Goal: Information Seeking & Learning: Learn about a topic

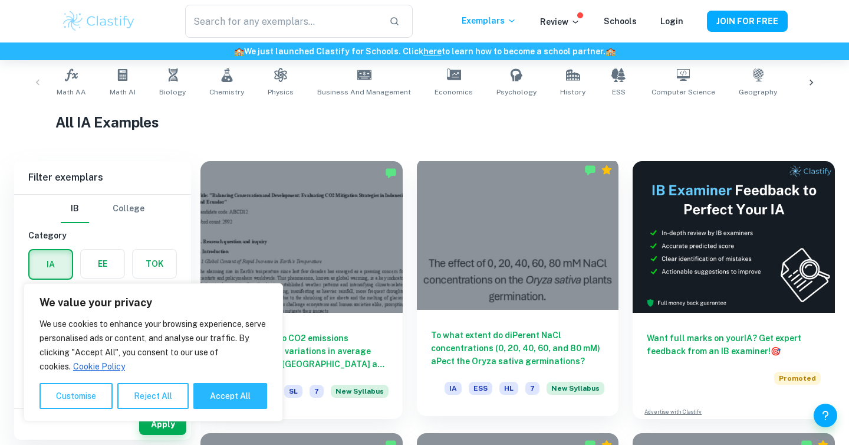
scroll to position [347, 0]
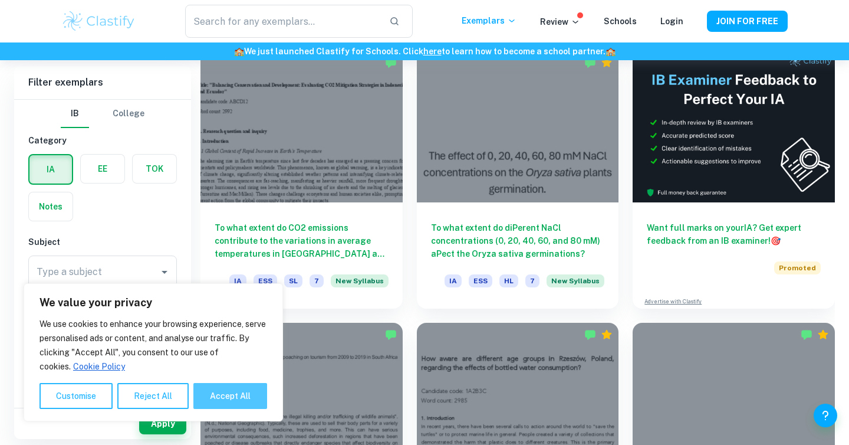
click at [216, 389] on button "Accept All" at bounding box center [230, 396] width 74 height 26
checkbox input "true"
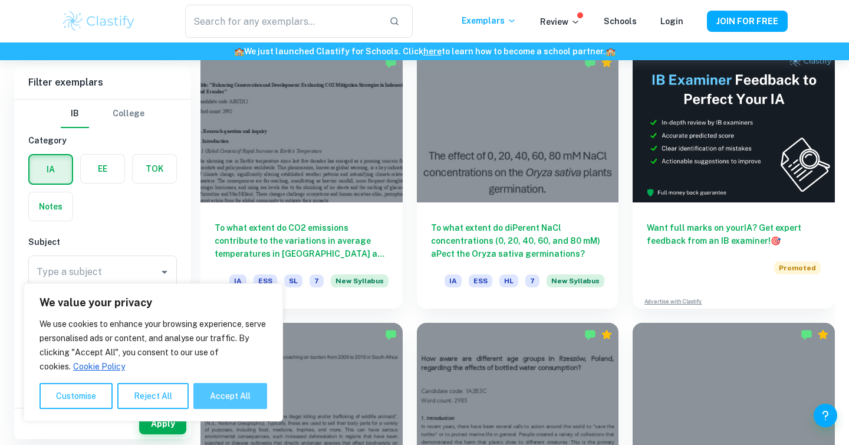
checkbox input "true"
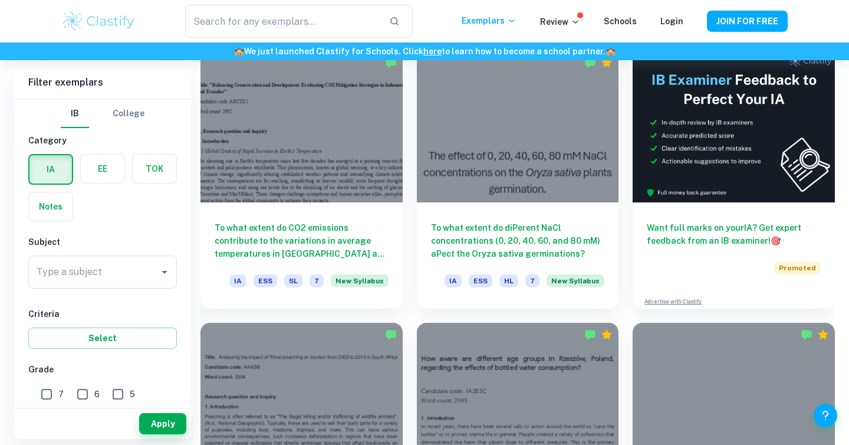
click at [171, 292] on div "Type a subject Type a subject" at bounding box center [102, 274] width 149 height 38
click at [147, 257] on div "Type a subject" at bounding box center [102, 271] width 149 height 33
click at [149, 267] on input "Type a subject" at bounding box center [94, 272] width 120 height 22
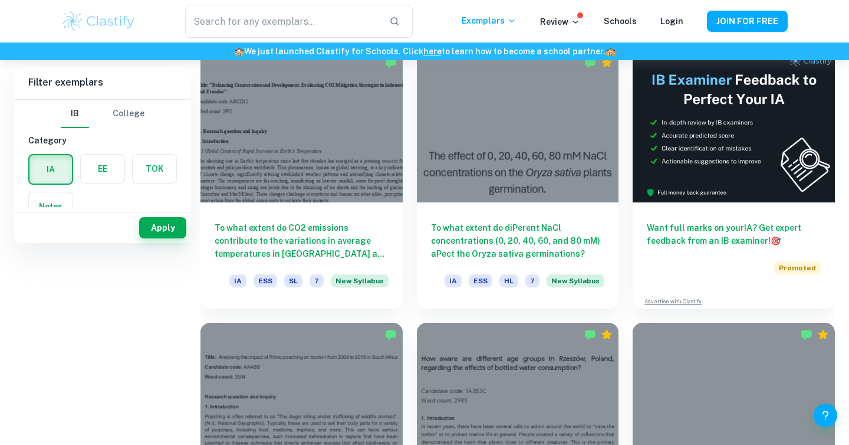
scroll to position [0, 0]
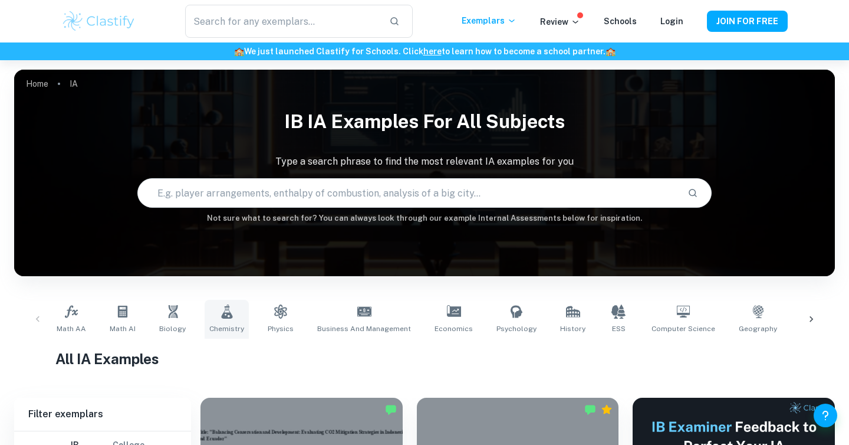
click at [228, 316] on icon at bounding box center [226, 311] width 11 height 14
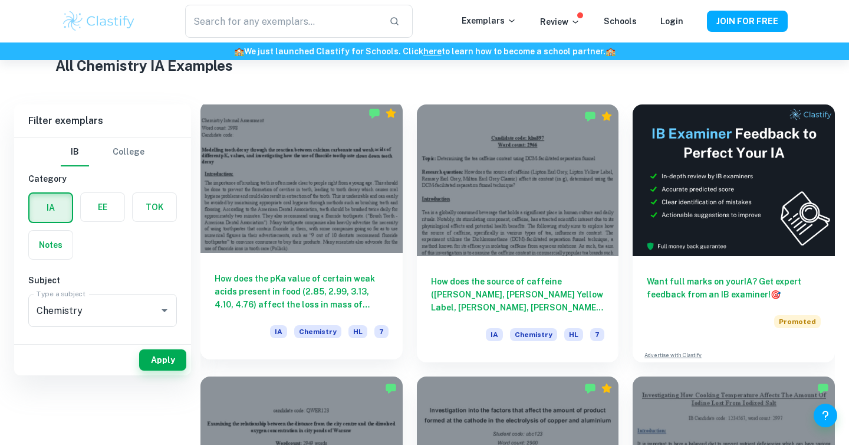
scroll to position [167, 0]
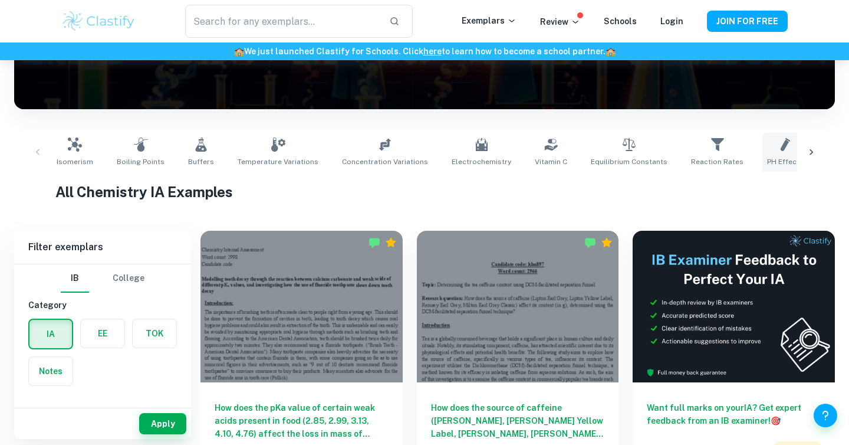
click at [763, 139] on link "pH Effects" at bounding box center [786, 152] width 46 height 39
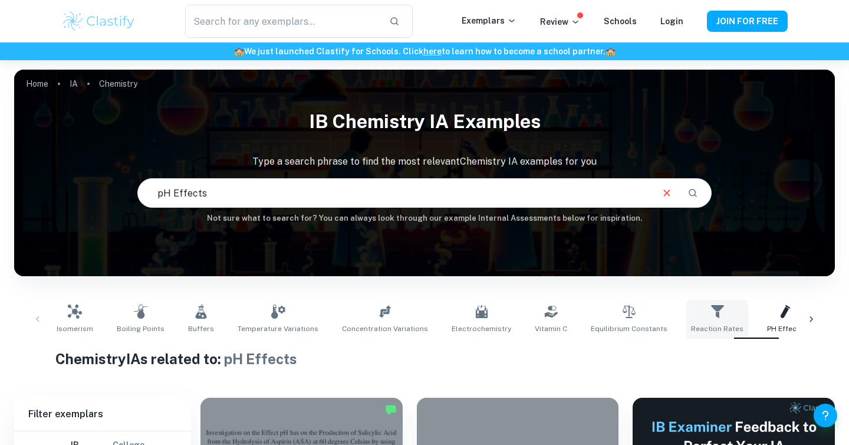
click at [691, 326] on span "Reaction Rates" at bounding box center [717, 328] width 52 height 11
type input "Reaction Rates"
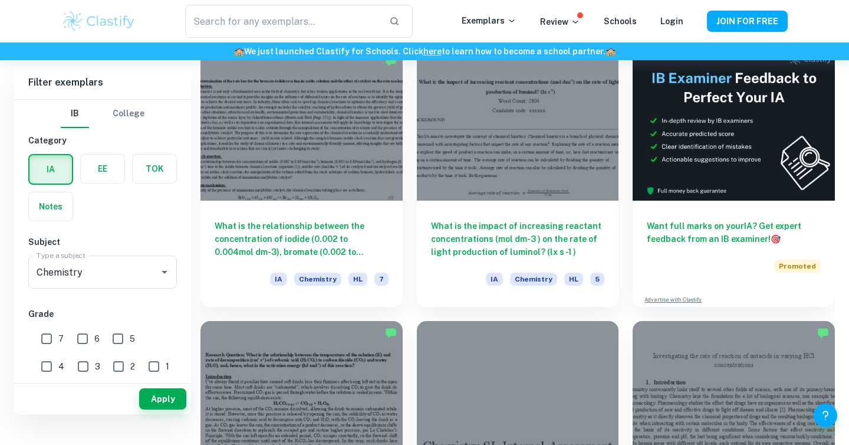
scroll to position [307, 0]
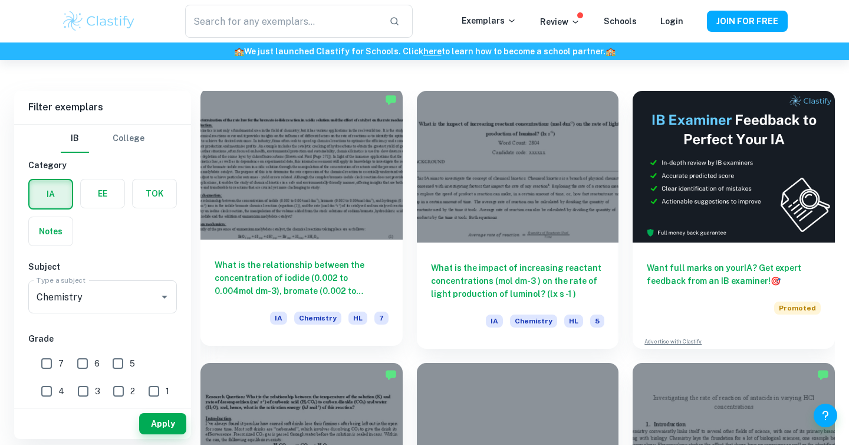
click at [388, 201] on div at bounding box center [302, 164] width 202 height 152
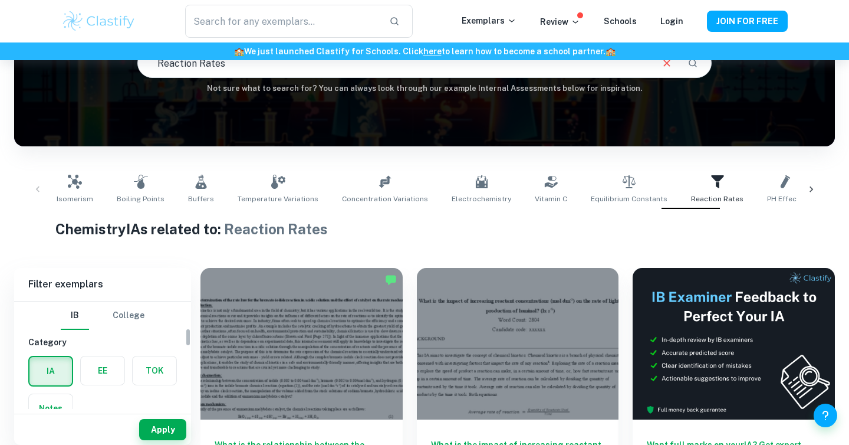
scroll to position [155, 0]
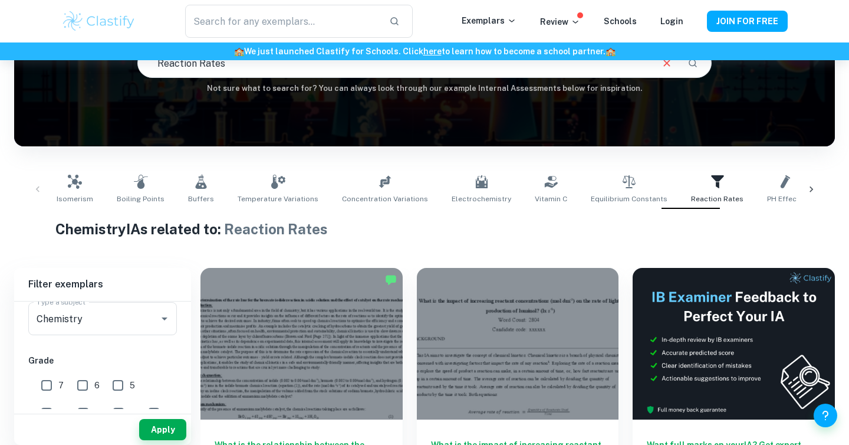
click at [48, 385] on input "7" at bounding box center [47, 385] width 24 height 24
checkbox input "true"
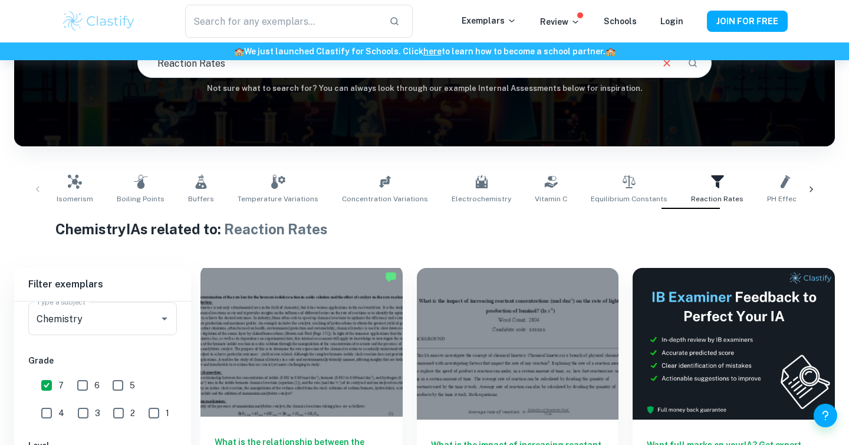
scroll to position [264, 0]
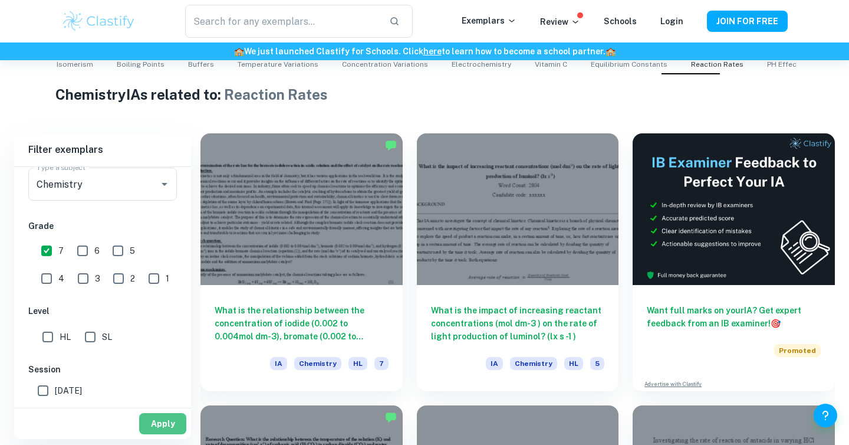
click at [170, 429] on button "Apply" at bounding box center [162, 423] width 47 height 21
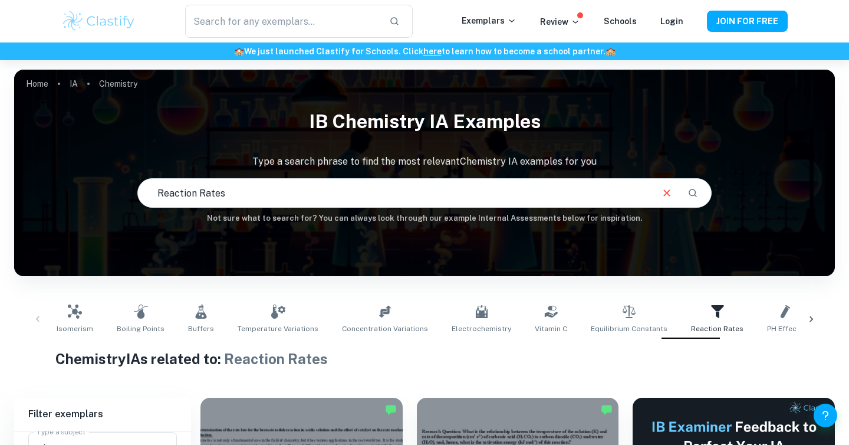
checkbox input "true"
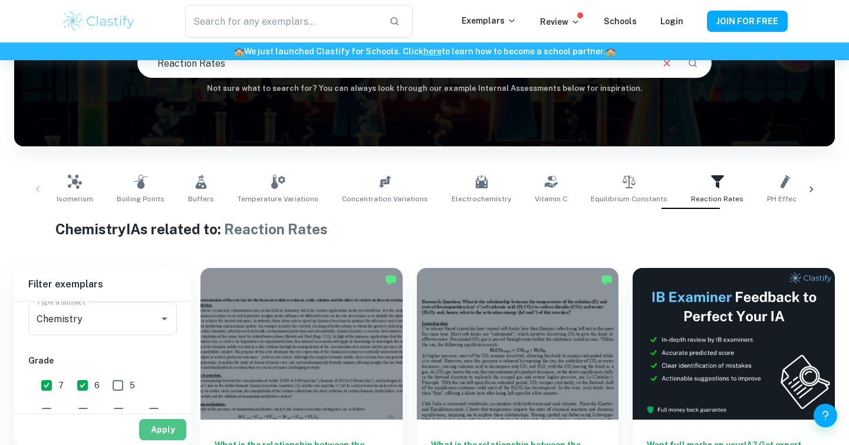
click at [176, 432] on button "Apply" at bounding box center [162, 429] width 47 height 21
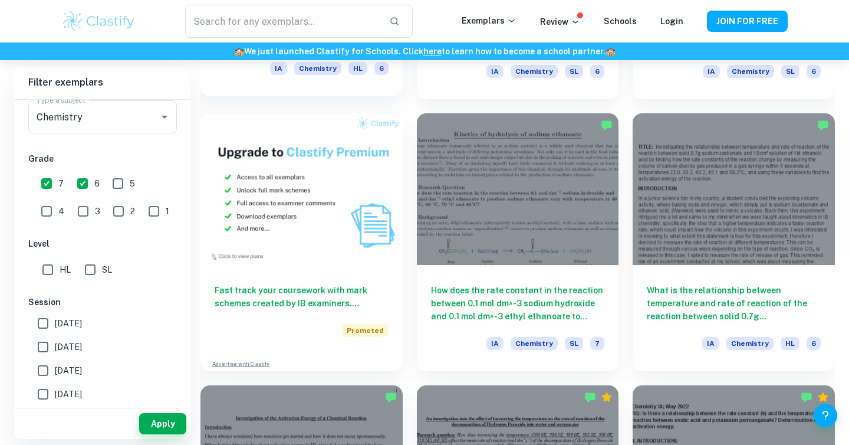
scroll to position [838, 0]
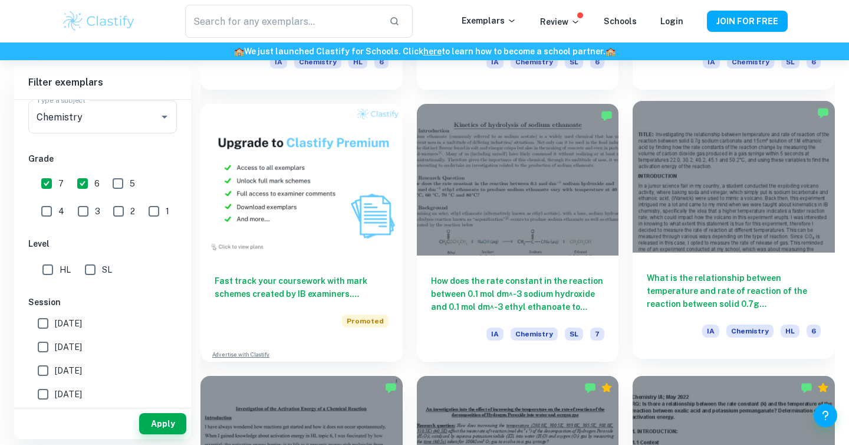
click at [705, 276] on h6 "What is the relationship between temperature and rate of reaction of the reacti…" at bounding box center [734, 290] width 174 height 39
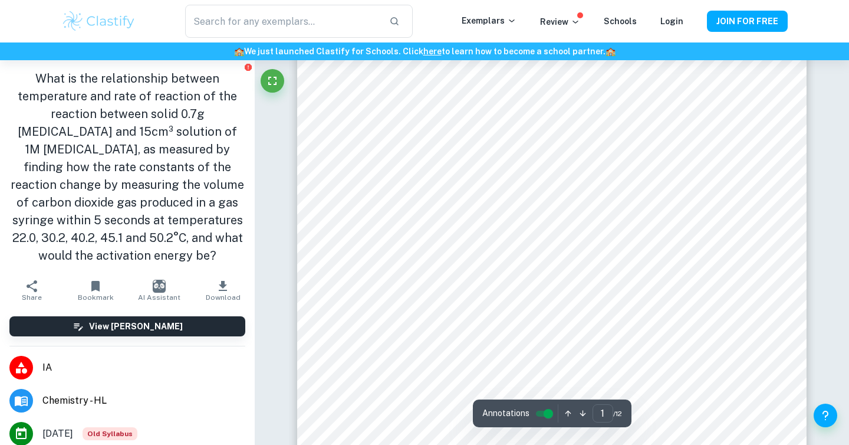
scroll to position [121, 0]
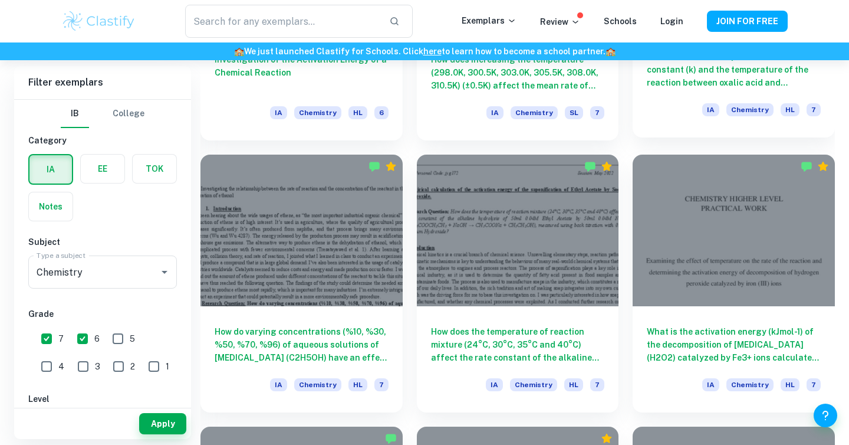
scroll to position [1335, 0]
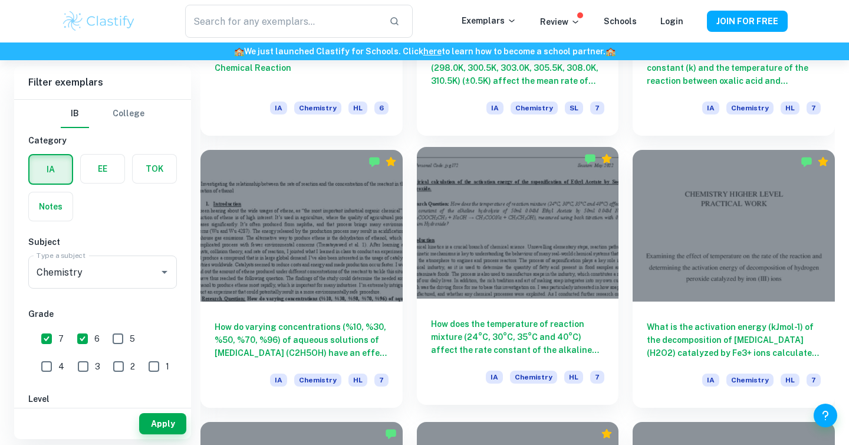
click at [532, 221] on div at bounding box center [518, 223] width 202 height 152
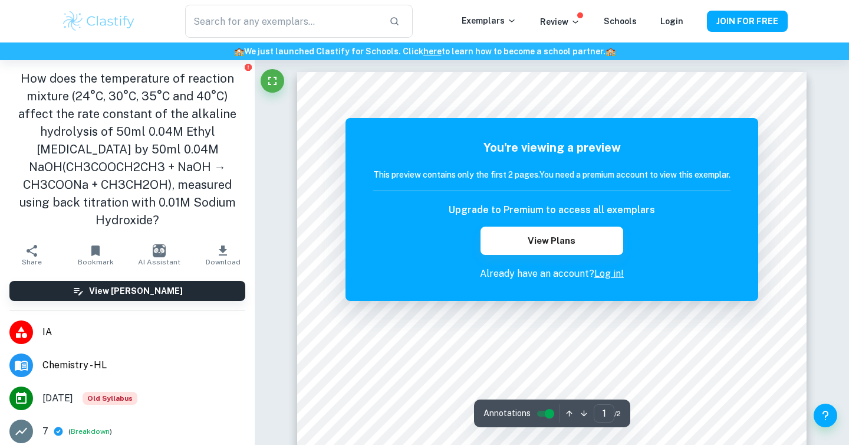
click at [255, 60] on div at bounding box center [255, 60] width 0 height 0
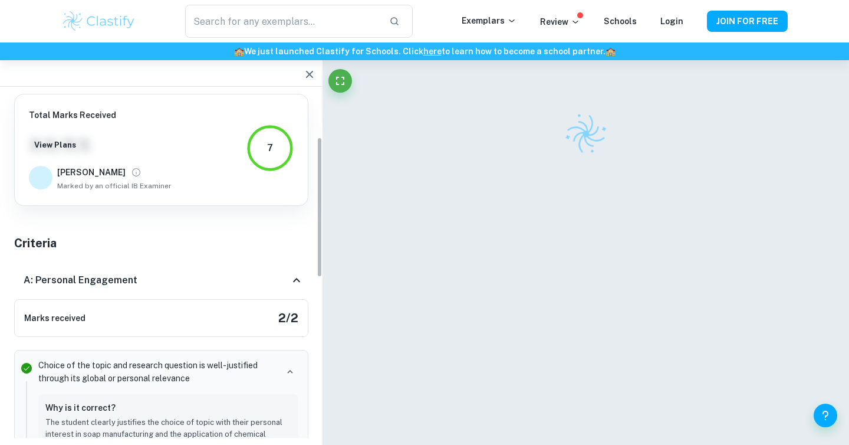
scroll to position [106, 0]
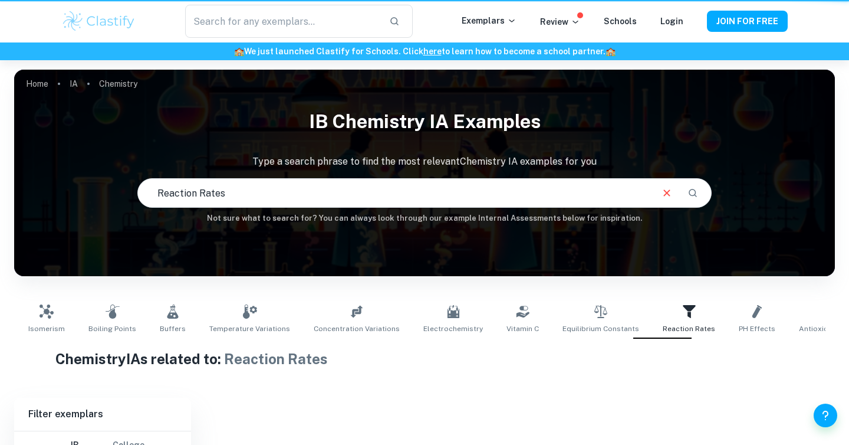
scroll to position [130, 0]
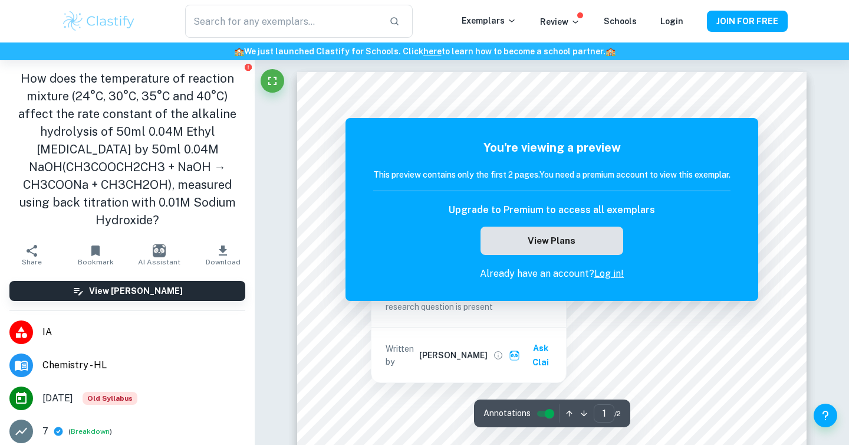
click at [533, 252] on button "View Plans" at bounding box center [552, 240] width 143 height 28
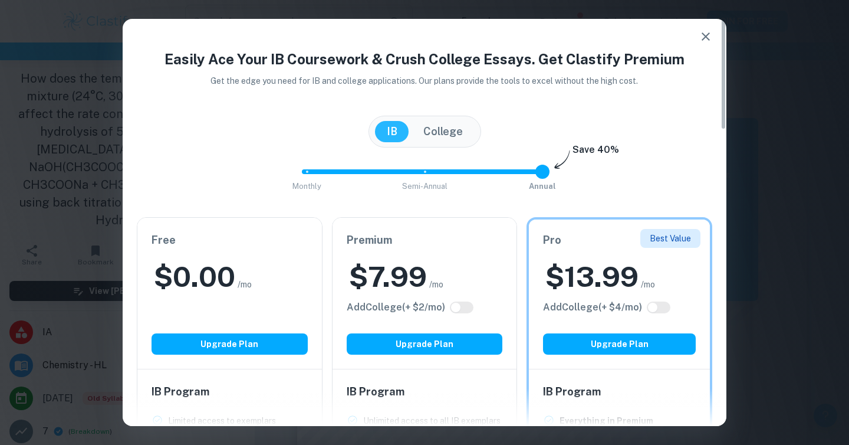
click at [703, 37] on icon "button" at bounding box center [706, 36] width 14 height 14
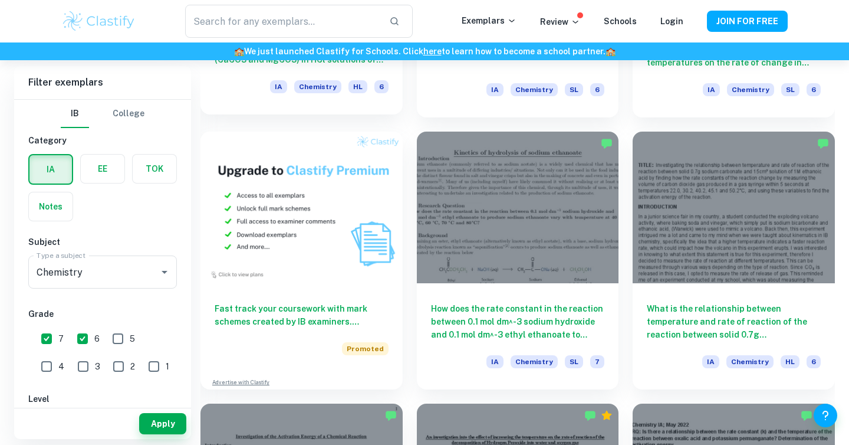
scroll to position [869, 0]
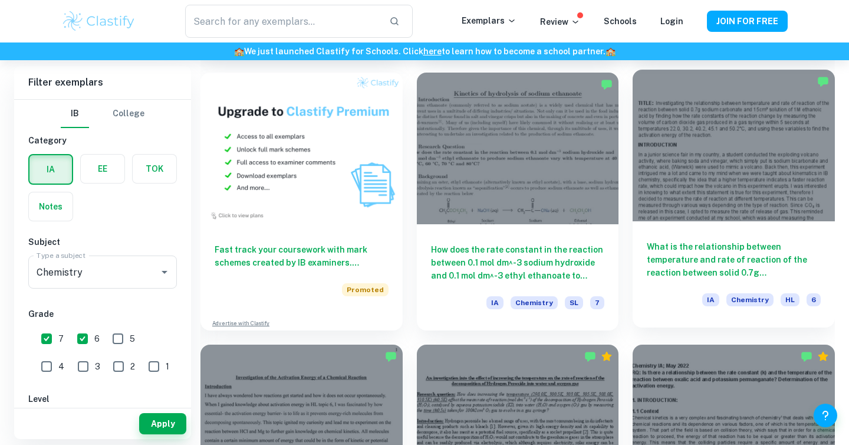
click at [681, 163] on div at bounding box center [734, 146] width 202 height 152
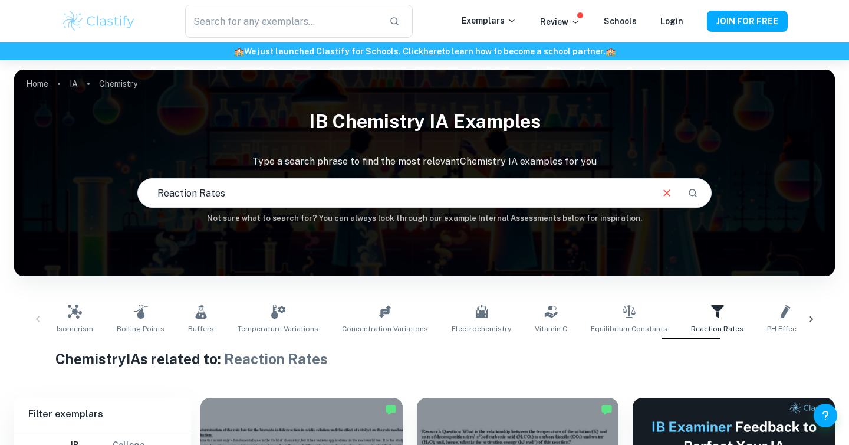
click at [41, 309] on div "Isomerism Boiling Points Buffers Temperature Variations Concentration Variation…" at bounding box center [425, 319] width 802 height 39
click at [763, 329] on link "pH Effects" at bounding box center [786, 319] width 46 height 39
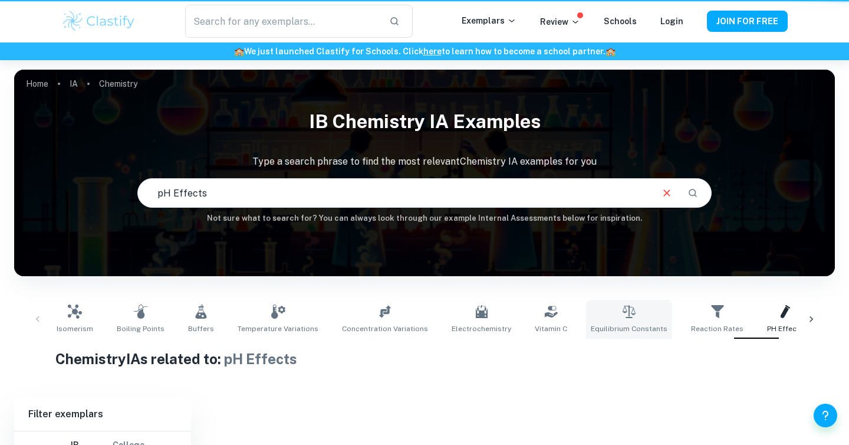
type input "pH Effects"
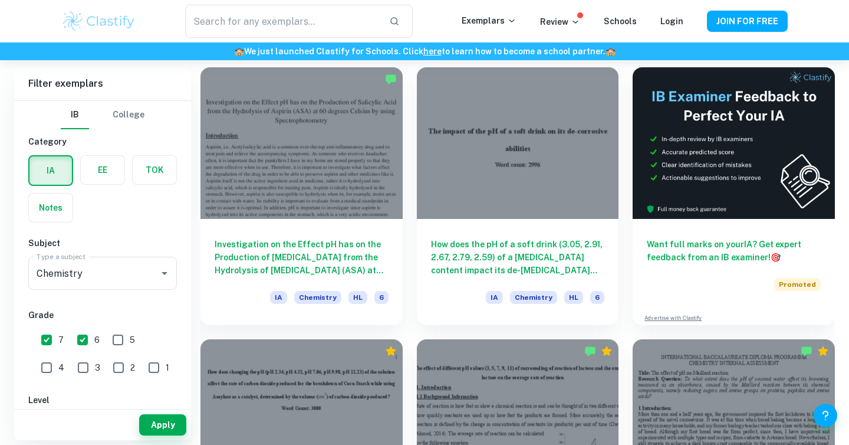
scroll to position [784, 0]
